Goal: Transaction & Acquisition: Subscribe to service/newsletter

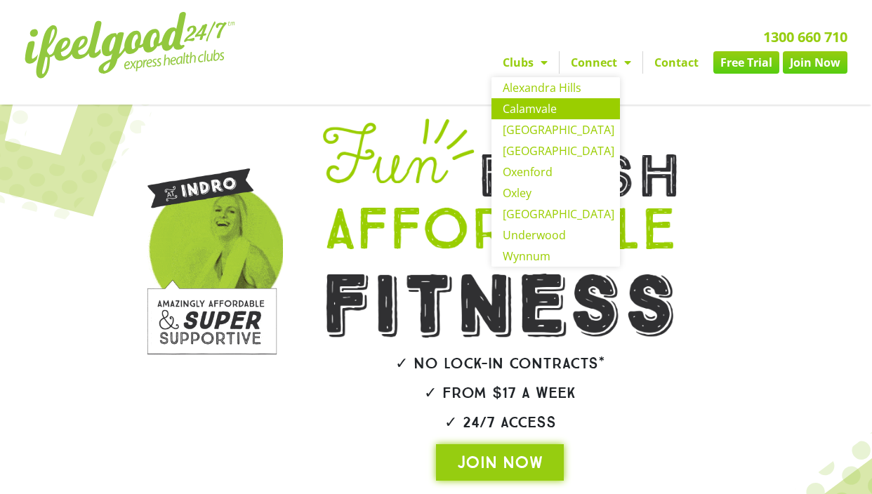
click at [532, 106] on link "Calamvale" at bounding box center [556, 108] width 129 height 21
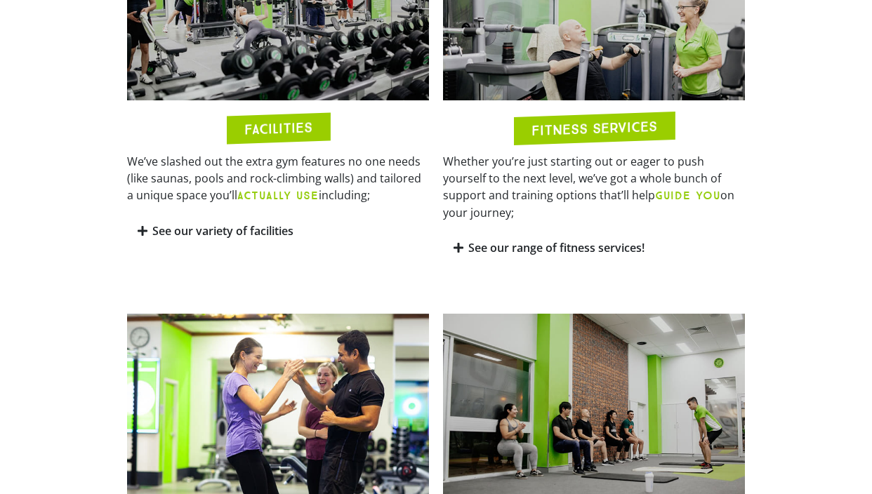
scroll to position [796, 0]
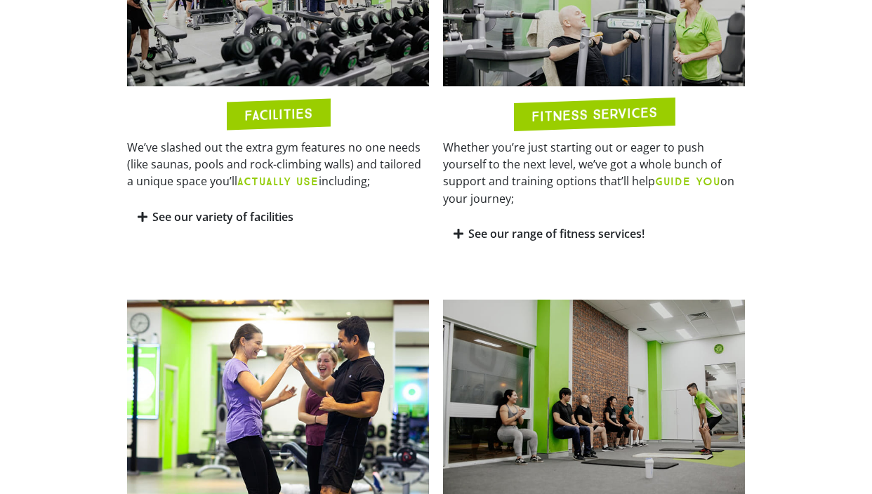
click at [251, 226] on div "See our variety of facilities" at bounding box center [278, 217] width 302 height 33
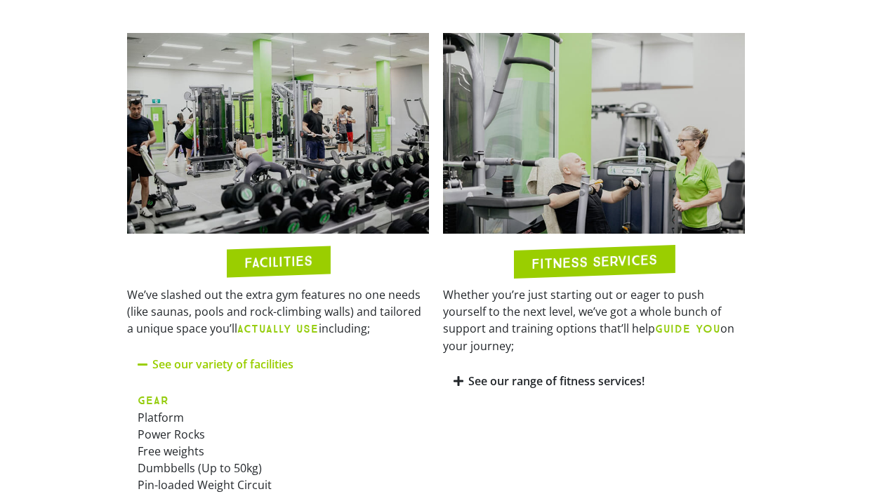
scroll to position [659, 0]
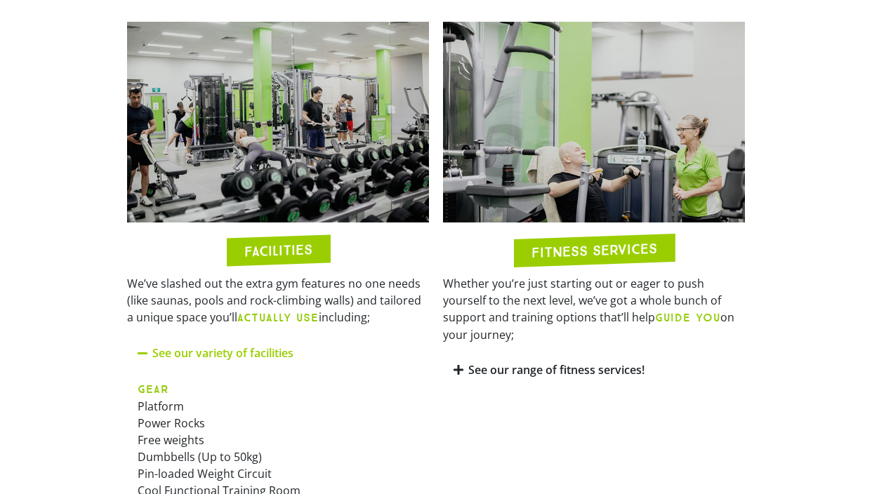
click at [522, 362] on link "See our range of fitness services!" at bounding box center [556, 369] width 176 height 15
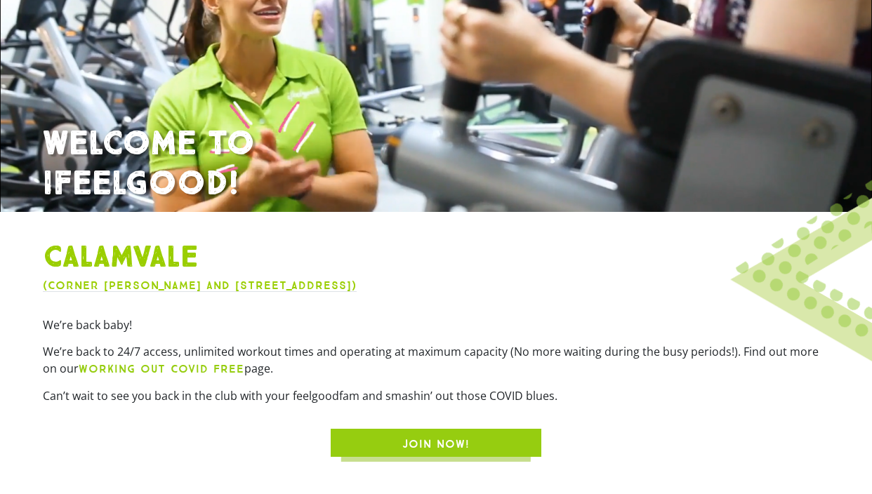
scroll to position [0, 0]
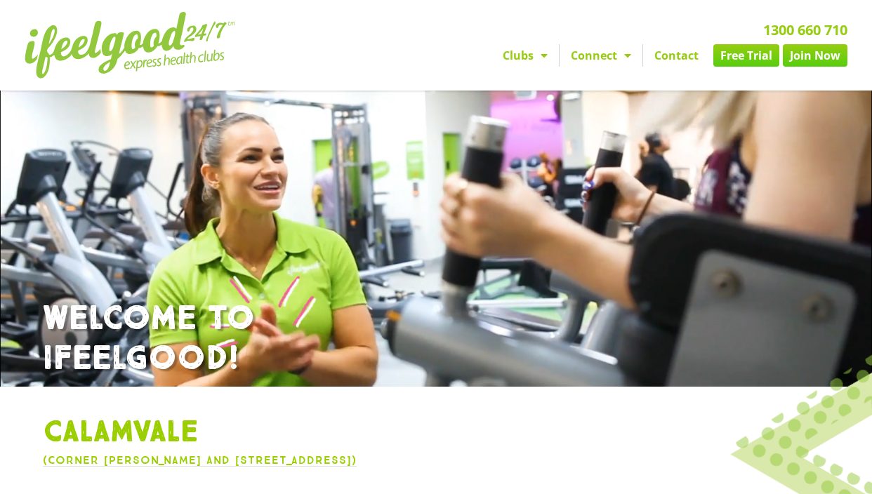
click at [548, 62] on link "Clubs" at bounding box center [525, 55] width 67 height 22
click at [804, 59] on link "Join Now" at bounding box center [815, 55] width 65 height 22
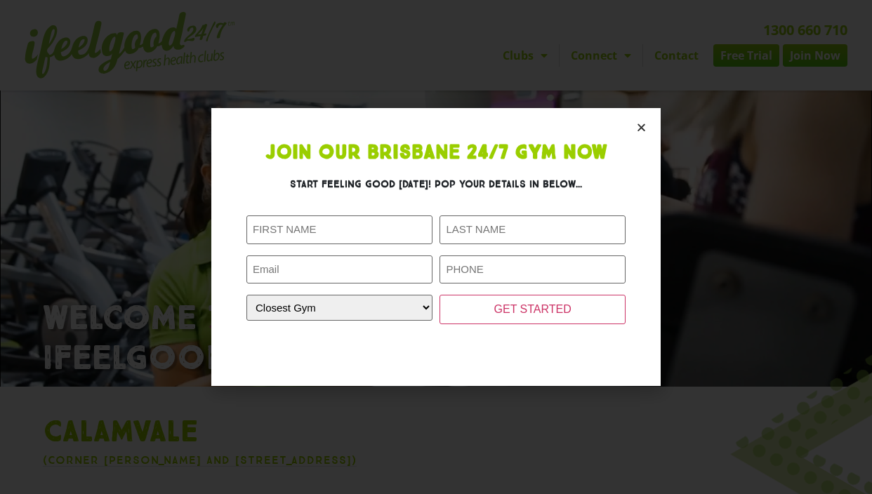
click at [650, 124] on section "Join Our Brisbane 24/7 Gym Now Start feeling good today! Pop your details in be…" at bounding box center [435, 247] width 449 height 278
click at [645, 126] on icon "Close" at bounding box center [641, 127] width 11 height 11
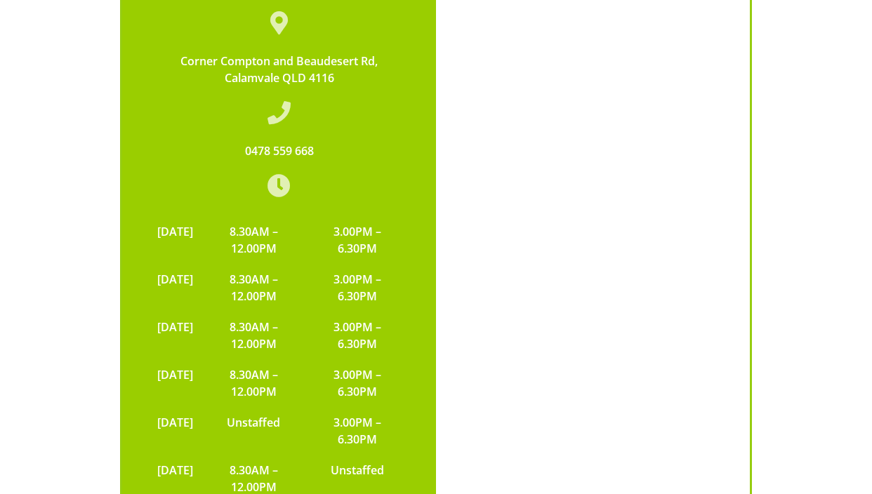
scroll to position [5048, 0]
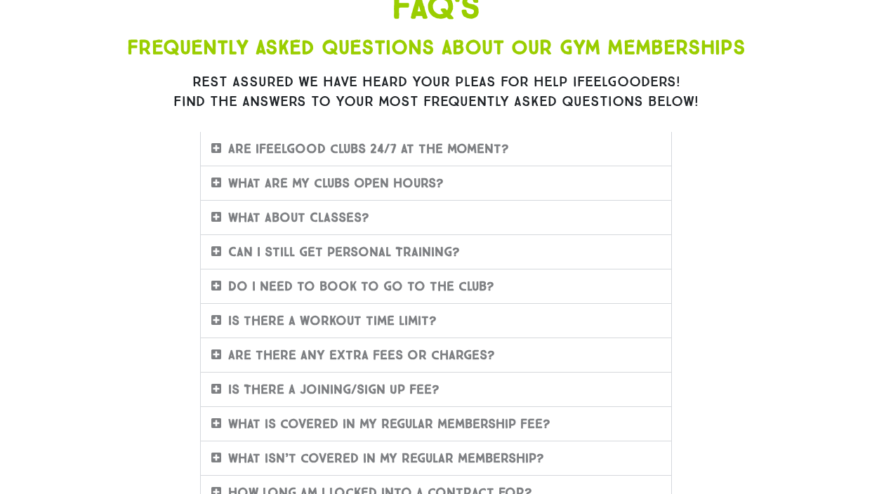
scroll to position [164, 0]
click at [473, 185] on div "What are my clubs Open Hours?" at bounding box center [436, 183] width 470 height 34
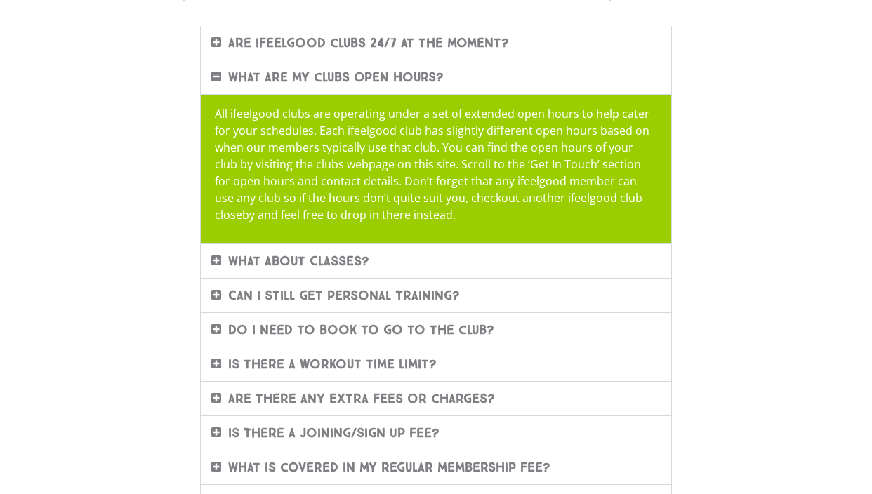
scroll to position [296, 0]
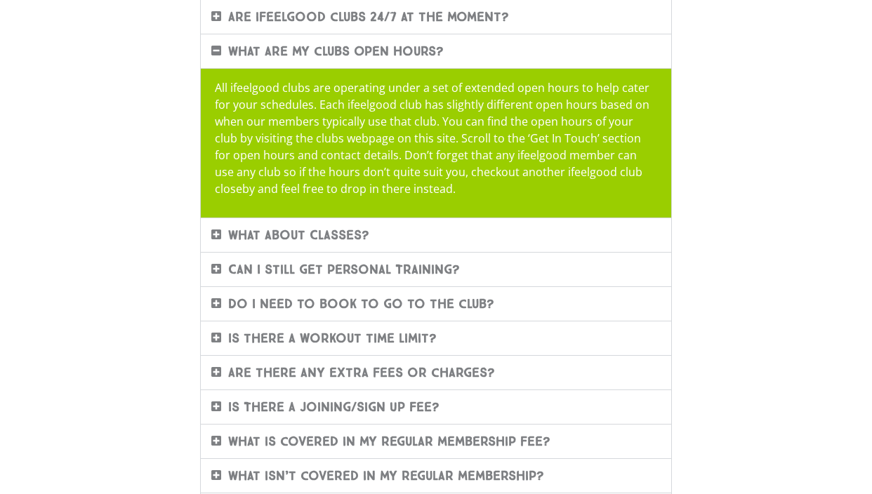
click at [424, 339] on link "Is there a workout time limit?" at bounding box center [332, 338] width 209 height 15
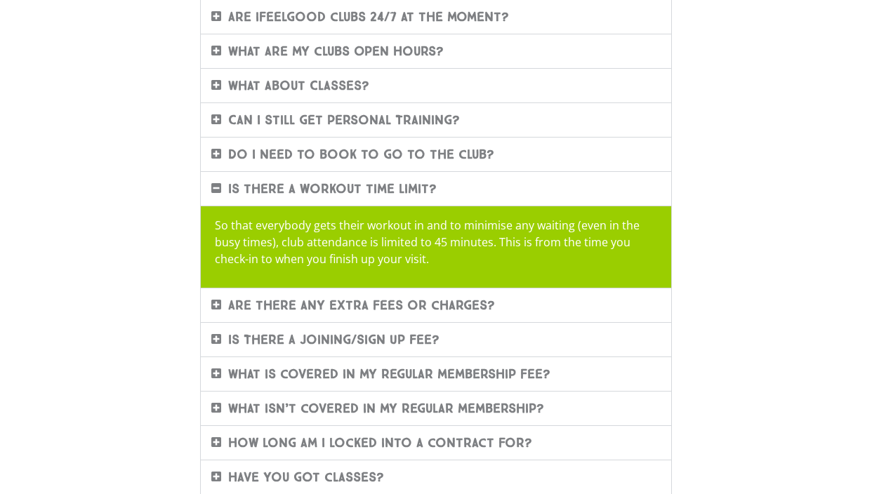
click at [426, 367] on link "What is covered in my regular membership fee?" at bounding box center [389, 374] width 322 height 15
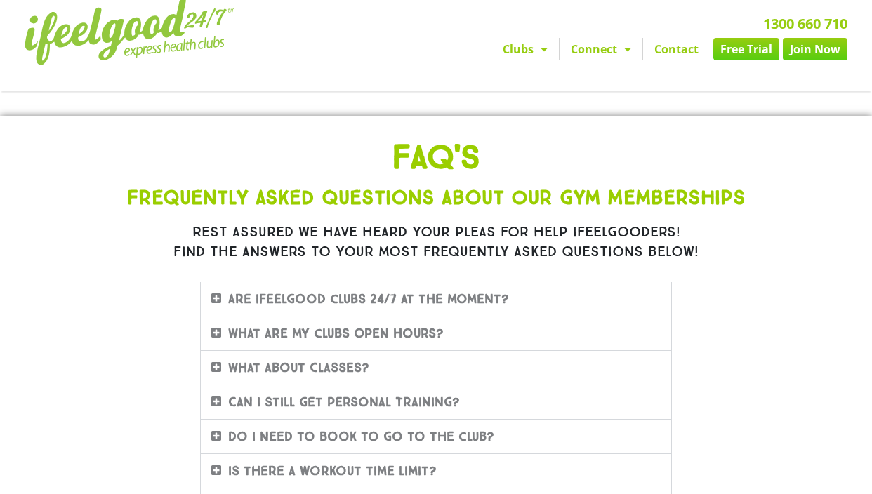
scroll to position [0, 0]
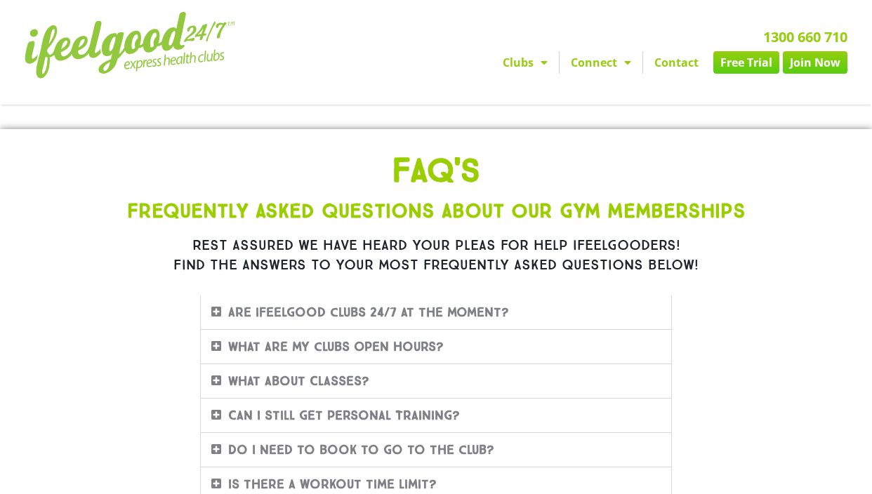
click at [150, 53] on img at bounding box center [130, 45] width 211 height 67
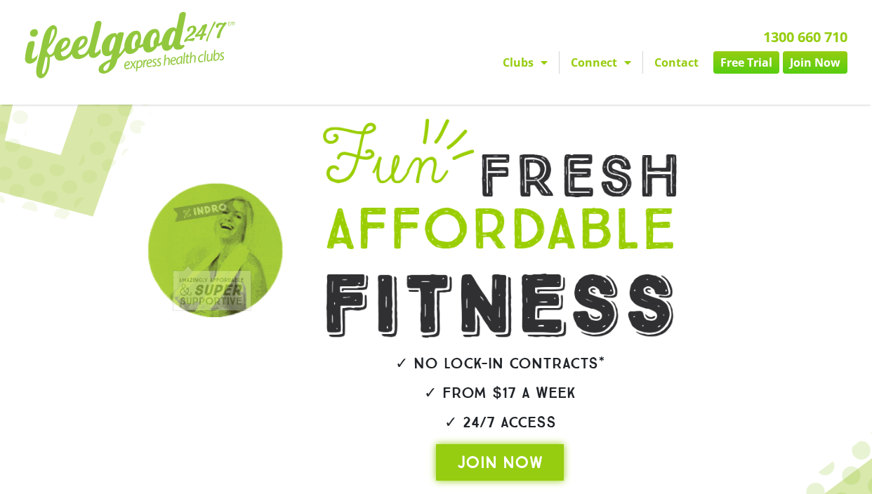
scroll to position [289, 0]
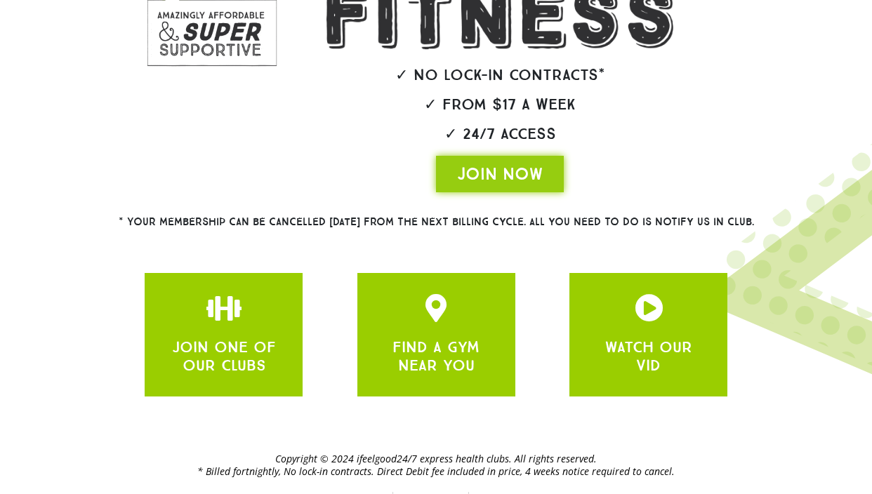
click at [486, 103] on h2 "✓ From $17 a week" at bounding box center [500, 104] width 434 height 15
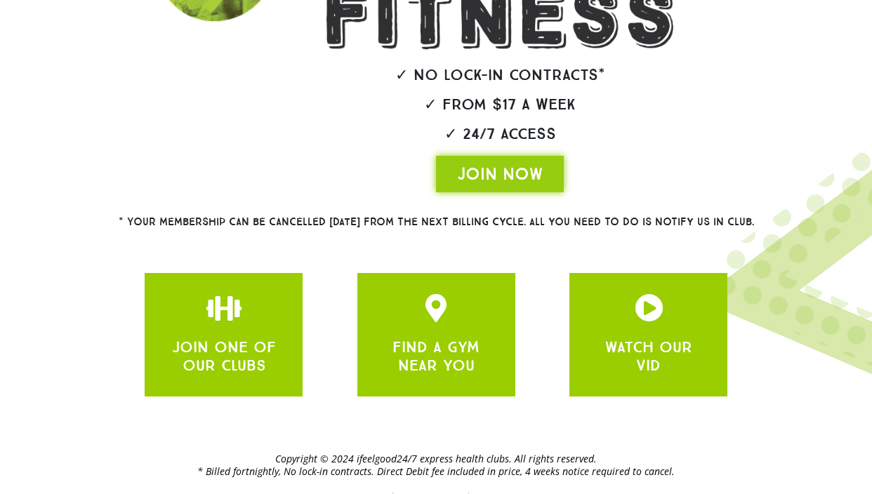
scroll to position [313, 0]
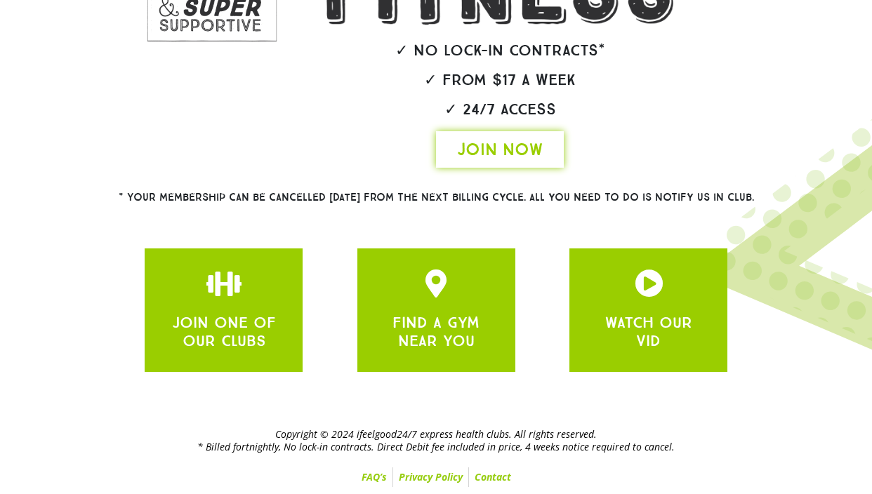
click at [470, 142] on span "JOIN NOW" at bounding box center [500, 149] width 86 height 22
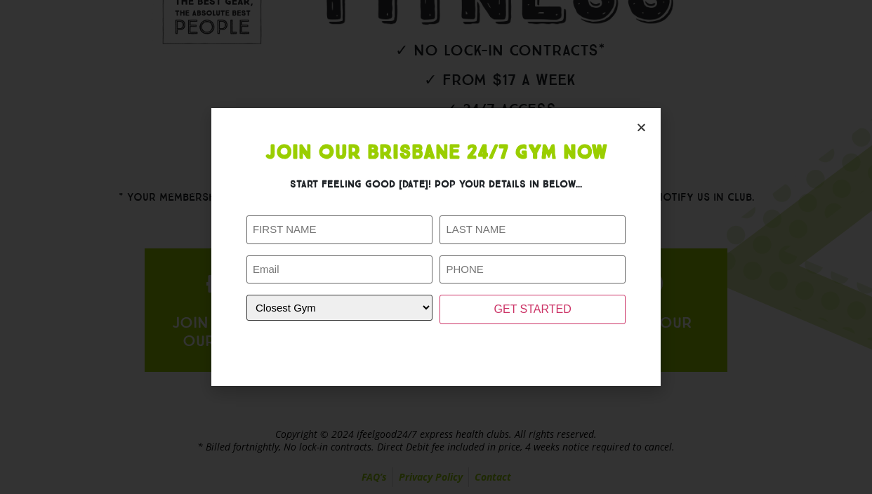
click at [376, 305] on select "Closest Gym Alexandra Hills Calamvale Coopers Plains Middle Park Oxenford Oxley…" at bounding box center [339, 308] width 186 height 26
select select "Calamvale"
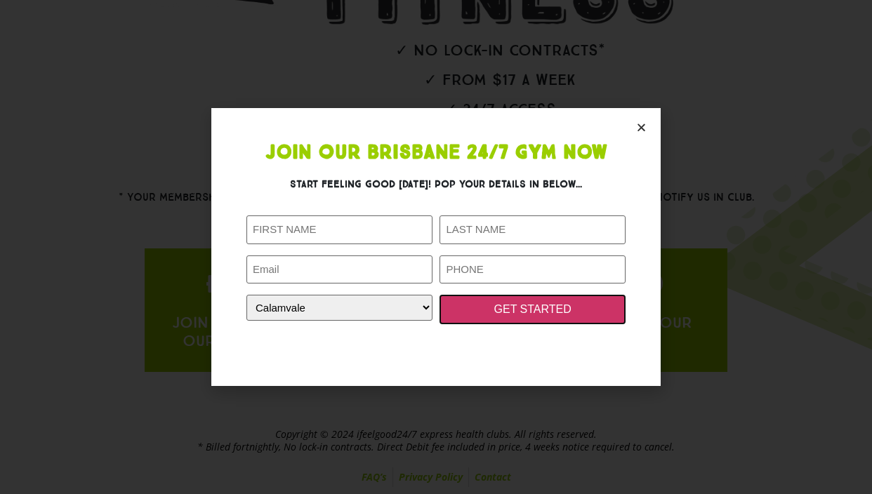
click at [515, 309] on input "GET STARTED" at bounding box center [533, 309] width 186 height 29
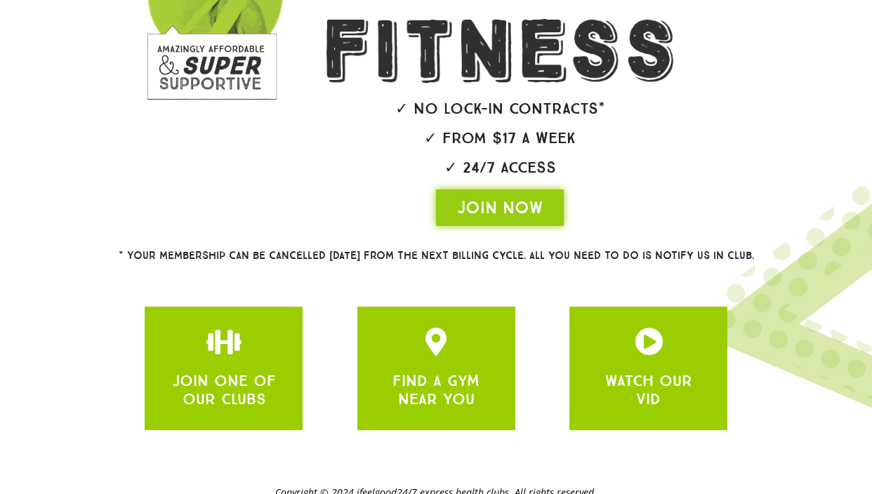
scroll to position [313, 0]
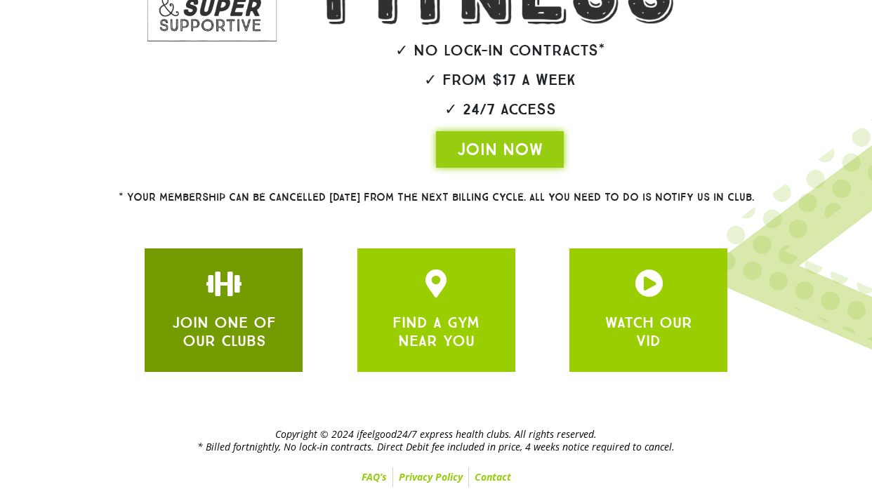
click at [252, 328] on link "JOIN ONE OF OUR CLUBS" at bounding box center [224, 331] width 104 height 37
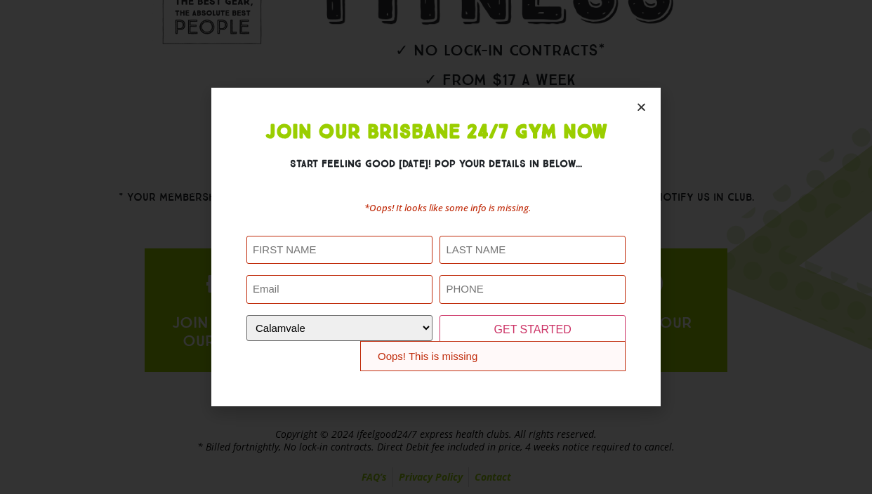
click at [638, 113] on section "Join Our Brisbane 24/7 Gym Now Start feeling good [DATE]! Pop your details in b…" at bounding box center [435, 247] width 449 height 319
click at [642, 107] on icon "Close" at bounding box center [641, 107] width 11 height 11
